Goal: Information Seeking & Learning: Get advice/opinions

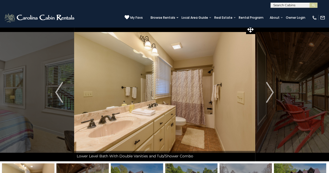
click at [268, 96] on img "Next" at bounding box center [270, 92] width 8 height 21
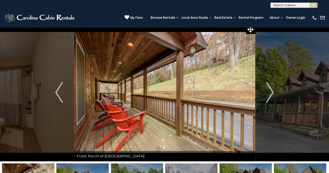
click at [269, 96] on img "Next" at bounding box center [270, 92] width 8 height 21
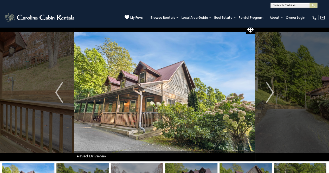
click at [269, 96] on img "Next" at bounding box center [270, 92] width 8 height 21
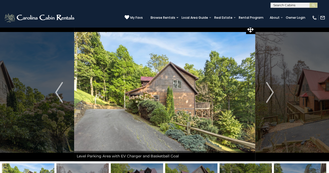
click at [269, 96] on img "Next" at bounding box center [270, 92] width 8 height 21
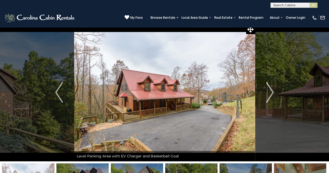
click at [269, 96] on img "Next" at bounding box center [270, 92] width 8 height 21
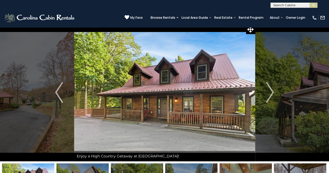
click at [58, 88] on img "Previous" at bounding box center [59, 92] width 8 height 21
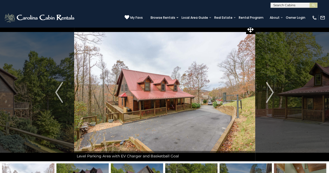
click at [268, 98] on img "Next" at bounding box center [270, 92] width 8 height 21
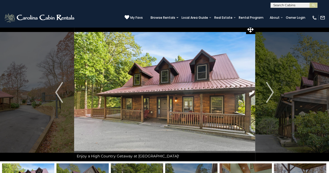
click at [268, 98] on img "Next" at bounding box center [270, 92] width 8 height 21
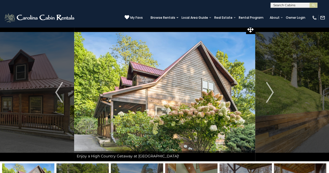
click at [268, 98] on img "Next" at bounding box center [270, 92] width 8 height 21
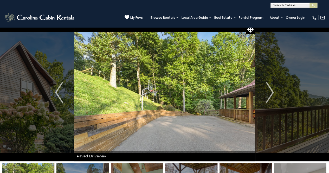
click at [268, 98] on img "Next" at bounding box center [270, 92] width 8 height 21
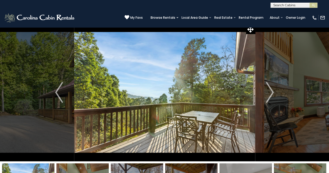
click at [268, 98] on img "Next" at bounding box center [270, 92] width 8 height 21
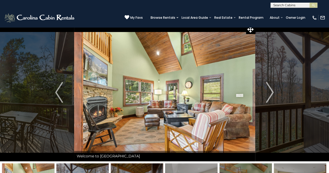
click at [268, 98] on img "Next" at bounding box center [270, 92] width 8 height 21
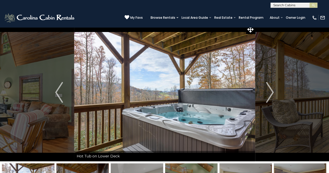
click at [268, 98] on img "Next" at bounding box center [270, 92] width 8 height 21
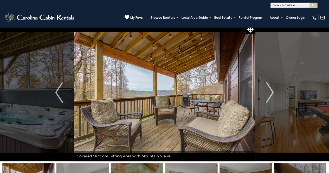
click at [268, 98] on img "Next" at bounding box center [270, 92] width 8 height 21
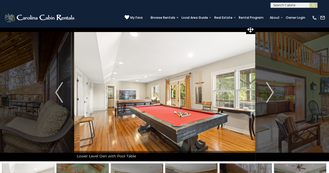
click at [268, 98] on img "Next" at bounding box center [270, 92] width 8 height 21
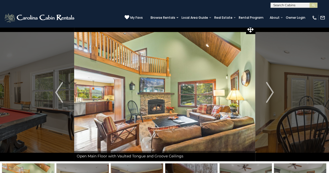
click at [268, 98] on img "Next" at bounding box center [270, 92] width 8 height 21
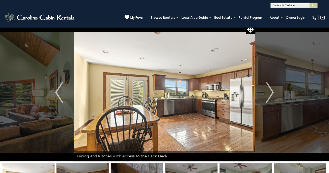
click at [268, 98] on img "Next" at bounding box center [270, 92] width 8 height 21
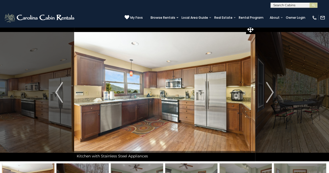
click at [268, 98] on img "Next" at bounding box center [270, 92] width 8 height 21
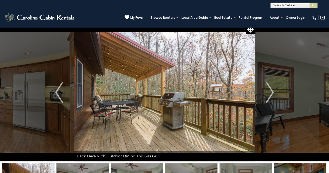
click at [268, 98] on img "Next" at bounding box center [270, 92] width 8 height 21
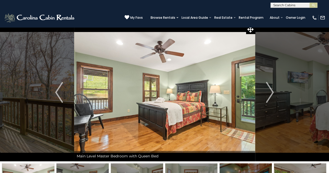
click at [268, 98] on img "Next" at bounding box center [270, 92] width 8 height 21
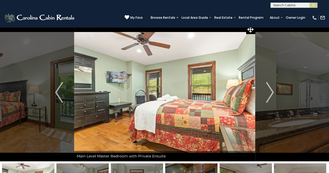
click at [268, 98] on img "Next" at bounding box center [270, 92] width 8 height 21
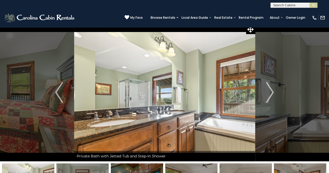
click at [268, 98] on img "Next" at bounding box center [270, 92] width 8 height 21
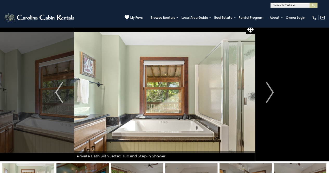
click at [268, 98] on img "Next" at bounding box center [270, 92] width 8 height 21
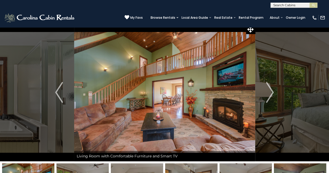
click at [277, 29] on button "Next" at bounding box center [270, 92] width 30 height 138
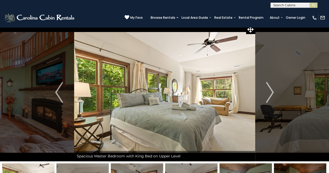
click at [271, 95] on img "Next" at bounding box center [270, 92] width 8 height 21
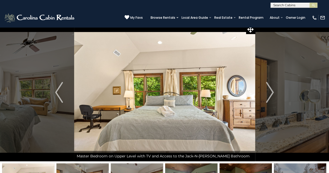
click at [271, 95] on img "Next" at bounding box center [270, 92] width 8 height 21
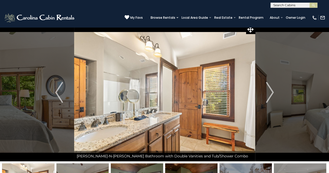
click at [271, 95] on img "Next" at bounding box center [270, 92] width 8 height 21
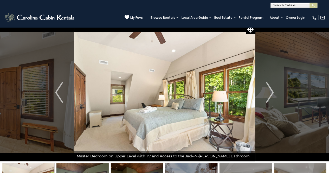
click at [271, 95] on img "Next" at bounding box center [270, 92] width 8 height 21
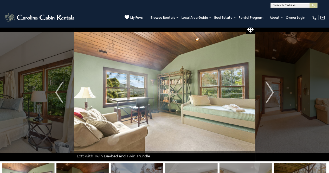
click at [271, 95] on img "Next" at bounding box center [270, 92] width 8 height 21
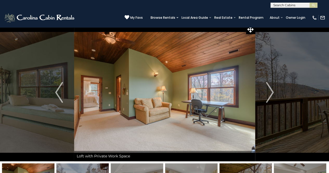
click at [271, 95] on img "Next" at bounding box center [270, 92] width 8 height 21
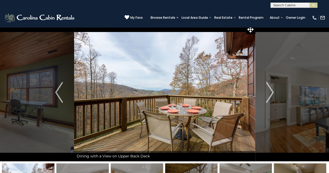
click at [271, 95] on img "Next" at bounding box center [270, 92] width 8 height 21
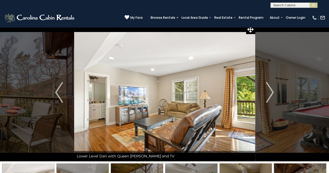
click at [45, 135] on button "Previous" at bounding box center [59, 92] width 30 height 138
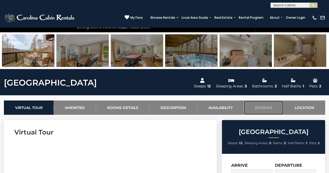
click at [263, 106] on link "Reviews" at bounding box center [264, 107] width 40 height 14
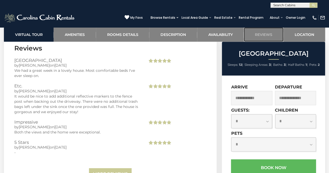
scroll to position [1303, 0]
click at [119, 167] on link "More Reviews" at bounding box center [110, 173] width 43 height 12
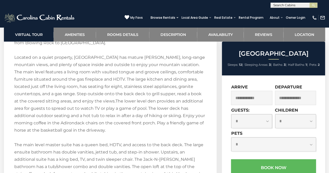
scroll to position [858, 0]
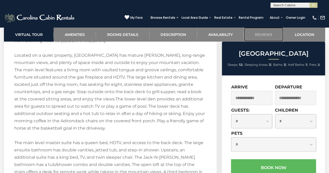
click at [257, 34] on link "Reviews" at bounding box center [264, 34] width 40 height 14
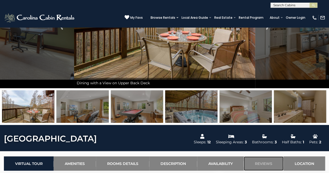
scroll to position [0, 0]
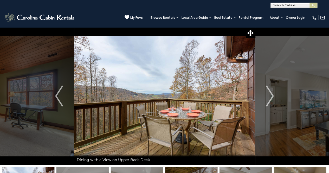
click at [270, 102] on img "Next" at bounding box center [270, 96] width 8 height 21
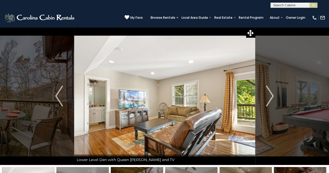
click at [270, 102] on img "Next" at bounding box center [270, 96] width 8 height 21
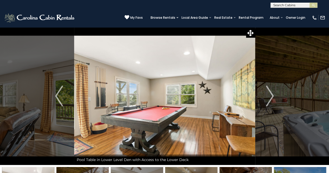
click at [270, 102] on img "Next" at bounding box center [270, 96] width 8 height 21
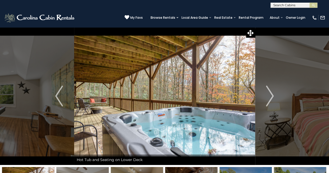
click at [270, 102] on img "Next" at bounding box center [270, 96] width 8 height 21
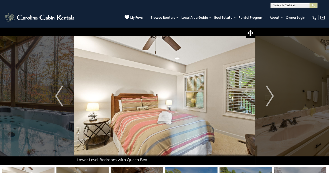
click at [270, 102] on img "Next" at bounding box center [270, 96] width 8 height 21
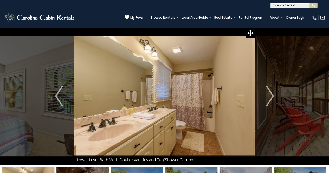
click at [270, 102] on img "Next" at bounding box center [270, 96] width 8 height 21
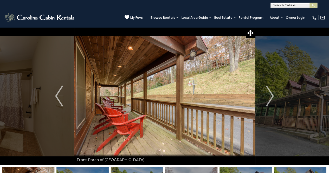
click at [270, 103] on img "Next" at bounding box center [270, 96] width 8 height 21
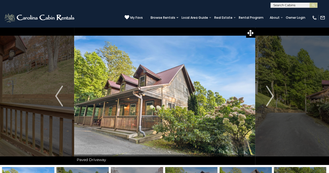
click at [270, 103] on img "Next" at bounding box center [270, 96] width 8 height 21
